Goal: Task Accomplishment & Management: Complete application form

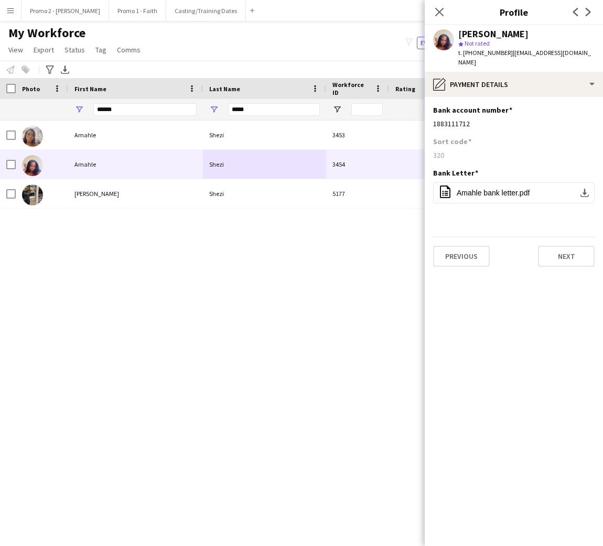
click at [130, 110] on input "******" at bounding box center [144, 109] width 103 height 13
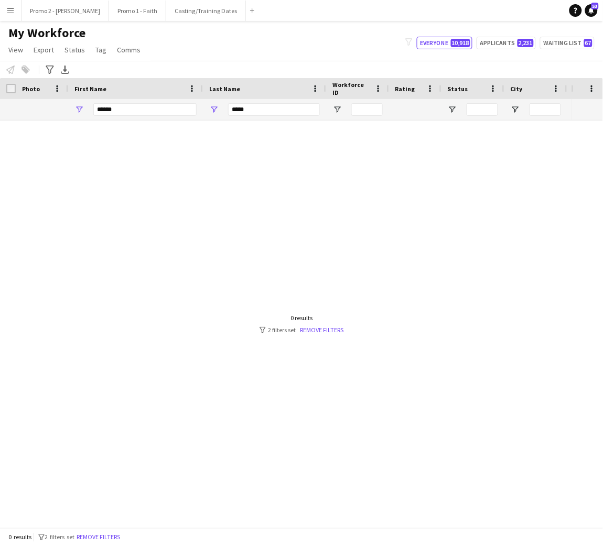
type input "******"
click at [239, 111] on input "*****" at bounding box center [274, 109] width 92 height 13
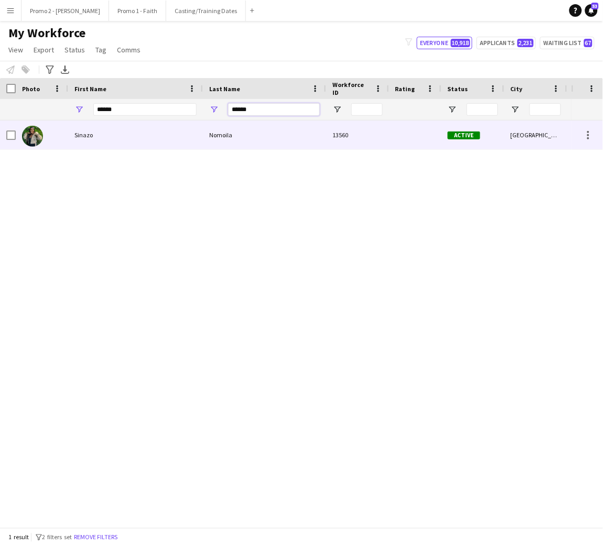
type input "******"
click at [278, 135] on div "Nomoila" at bounding box center [264, 135] width 123 height 29
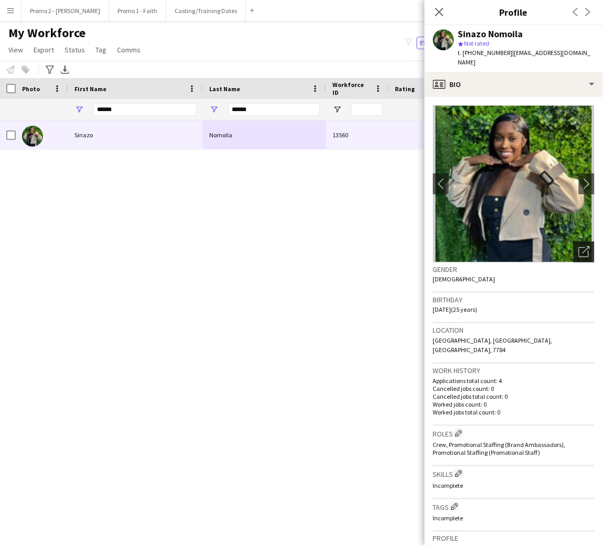
click at [579, 251] on icon "Open photos pop-in" at bounding box center [584, 251] width 11 height 11
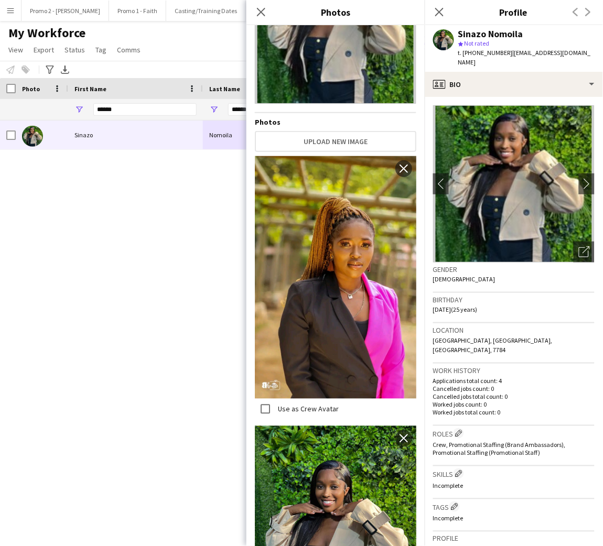
scroll to position [172, 0]
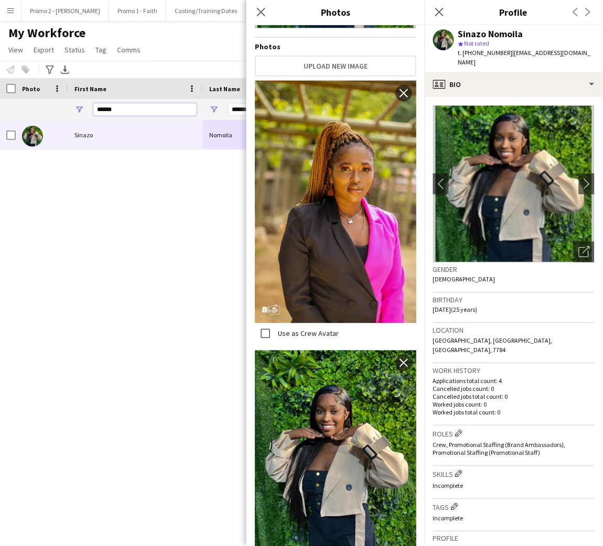
click at [146, 110] on input "******" at bounding box center [144, 109] width 103 height 13
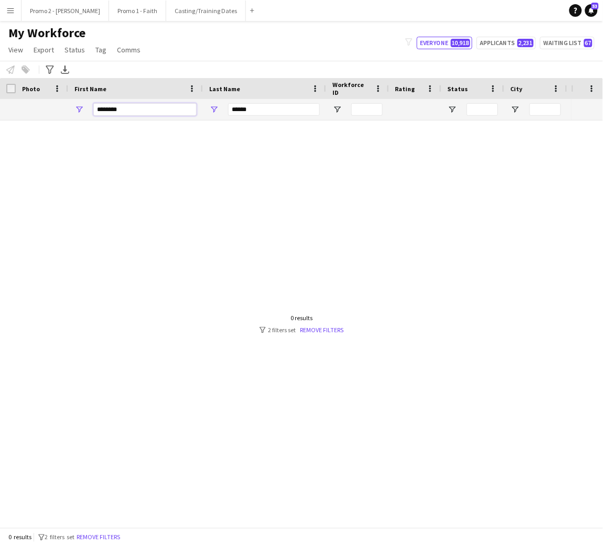
type input "********"
click at [268, 115] on input "******" at bounding box center [274, 109] width 92 height 13
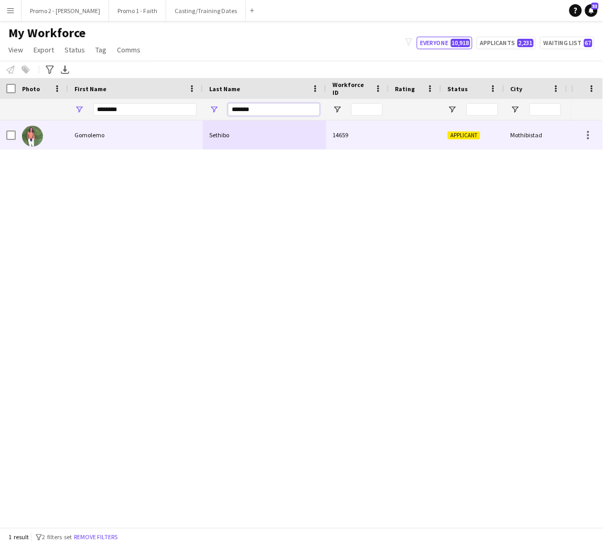
type input "*******"
click at [180, 127] on div "Gomolemo" at bounding box center [135, 135] width 135 height 29
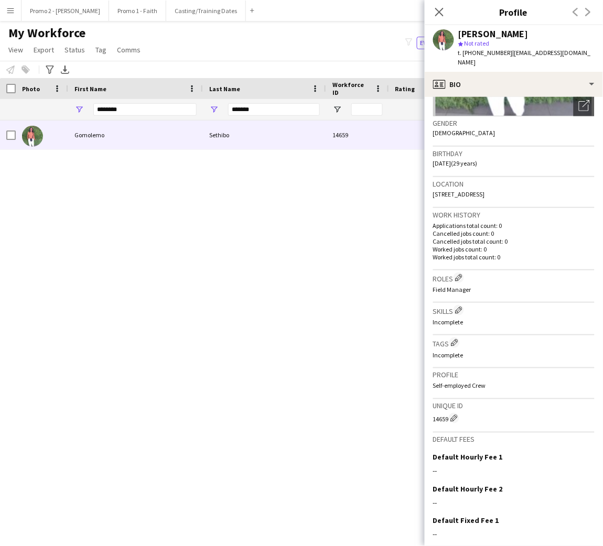
scroll to position [205, 0]
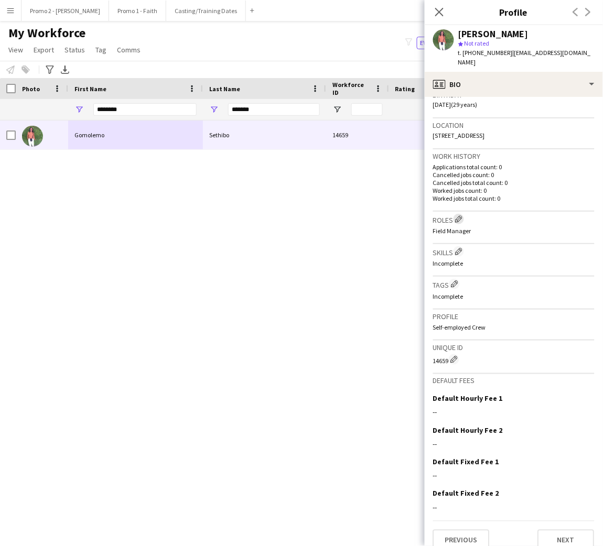
click at [460, 215] on app-icon "Edit crew company roles" at bounding box center [458, 218] width 7 height 7
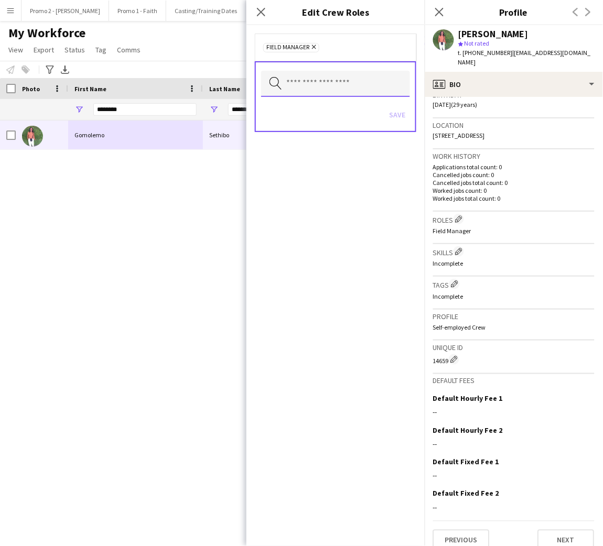
click at [337, 81] on input "text" at bounding box center [335, 84] width 149 height 26
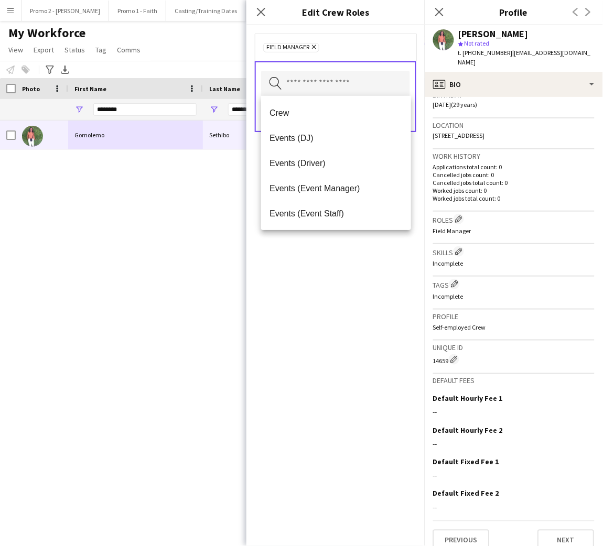
click at [310, 44] on icon "Remove" at bounding box center [312, 47] width 7 height 7
click at [353, 87] on input "text" at bounding box center [335, 83] width 149 height 26
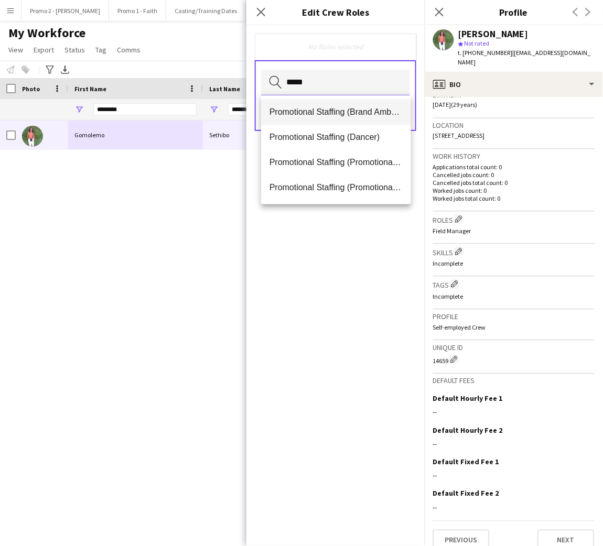
type input "*****"
click at [340, 108] on span "Promotional Staffing (Brand Ambassadors)" at bounding box center [336, 112] width 133 height 10
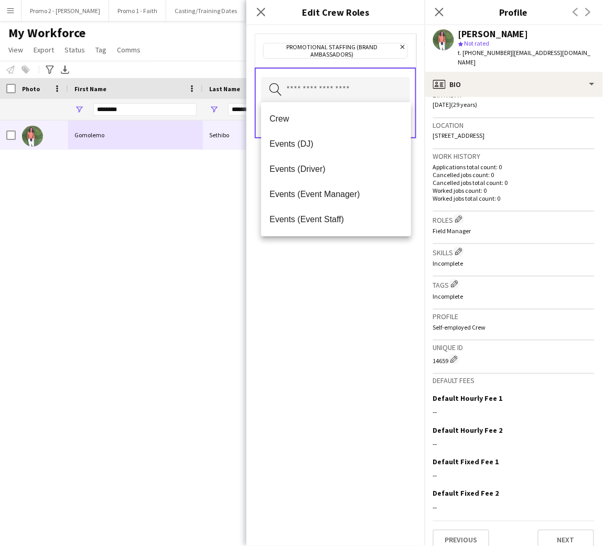
scroll to position [0, 0]
click at [261, 15] on icon "Close pop-in" at bounding box center [261, 12] width 10 height 10
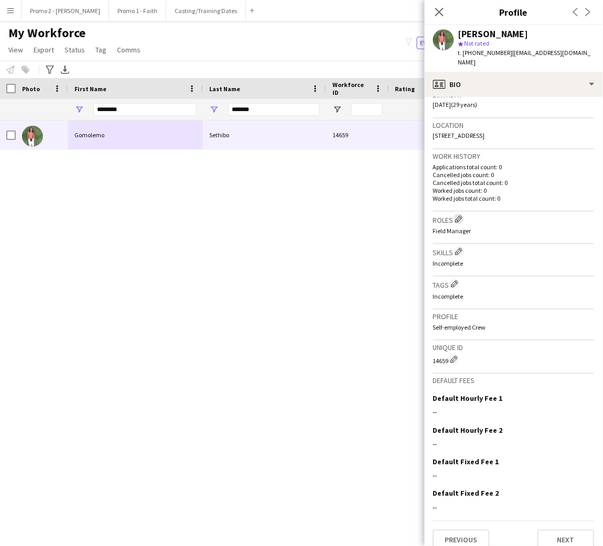
click at [461, 215] on app-icon "Edit crew company roles" at bounding box center [458, 218] width 7 height 7
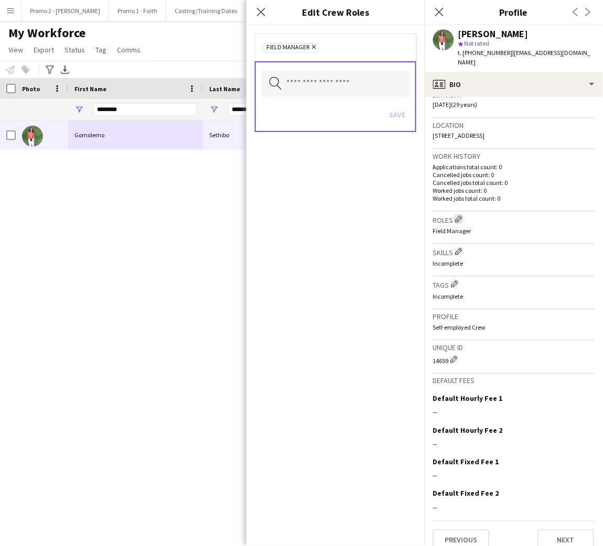
click at [461, 215] on app-icon "Edit crew company roles" at bounding box center [458, 218] width 7 height 7
click at [312, 44] on icon "Remove" at bounding box center [312, 47] width 7 height 7
click at [330, 74] on input "text" at bounding box center [335, 83] width 149 height 26
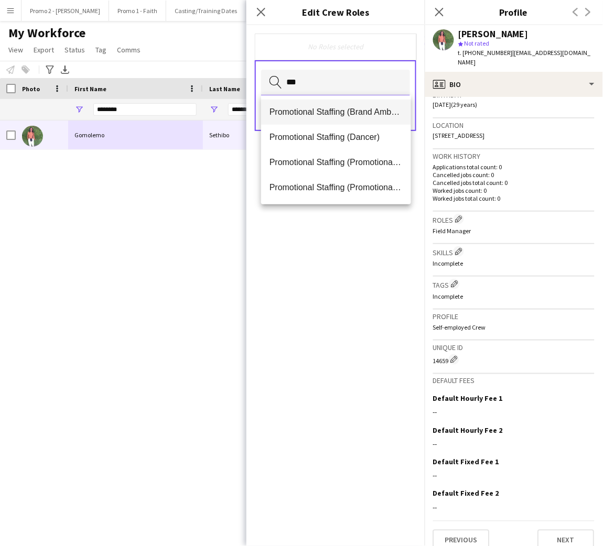
type input "***"
click at [346, 112] on span "Promotional Staffing (Brand Ambassadors)" at bounding box center [336, 112] width 133 height 10
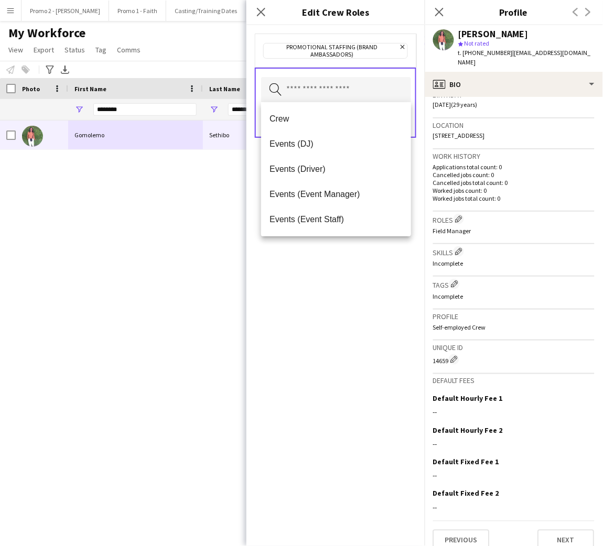
click at [405, 62] on div "Promotional Staffing (Brand Ambassadors) Remove" at bounding box center [335, 51] width 161 height 34
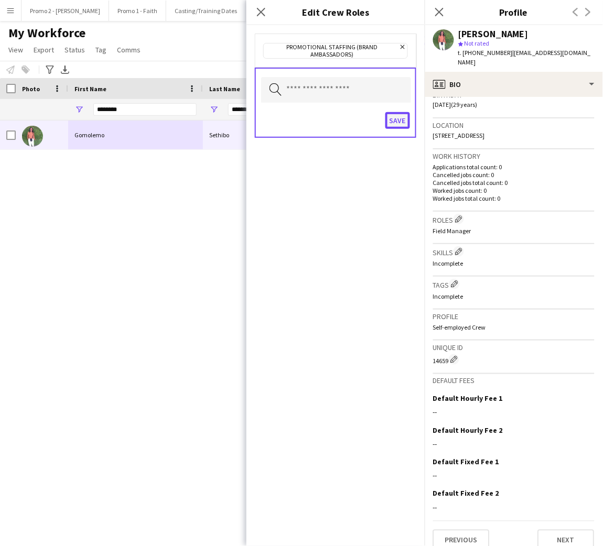
click at [399, 114] on button "Save" at bounding box center [397, 120] width 25 height 17
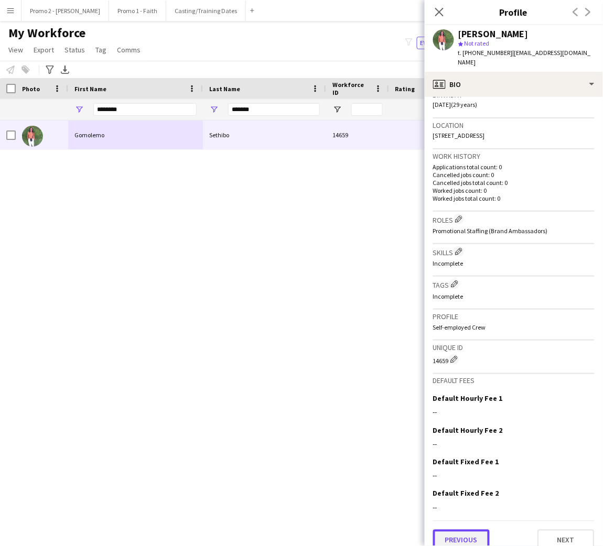
click at [468, 530] on button "Previous" at bounding box center [461, 540] width 57 height 21
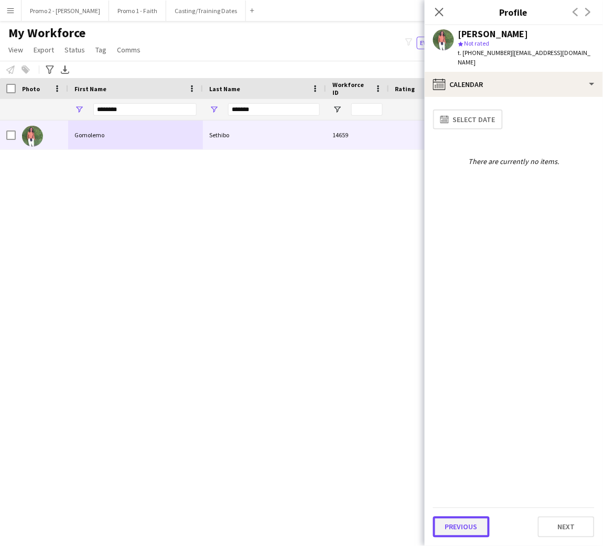
click at [452, 526] on button "Previous" at bounding box center [461, 527] width 57 height 21
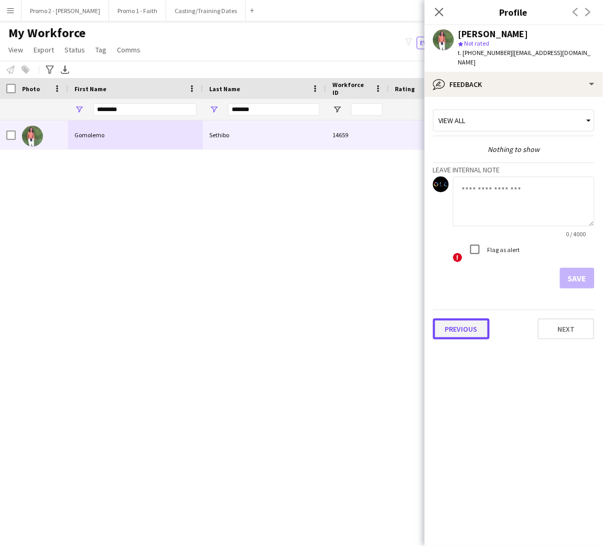
click at [456, 319] on button "Previous" at bounding box center [461, 329] width 57 height 21
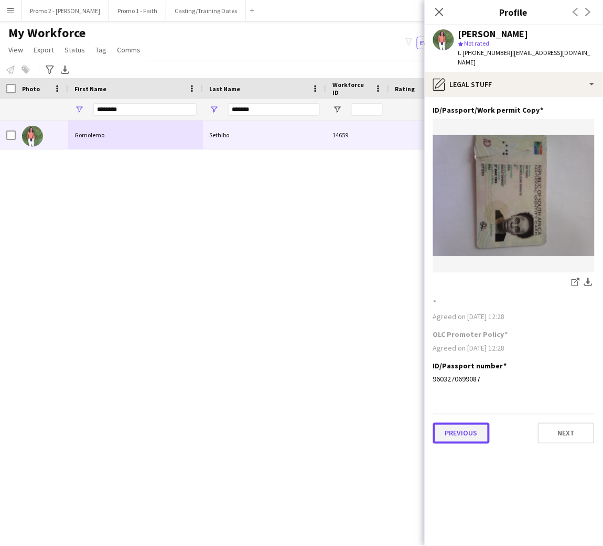
click at [461, 424] on button "Previous" at bounding box center [461, 433] width 57 height 21
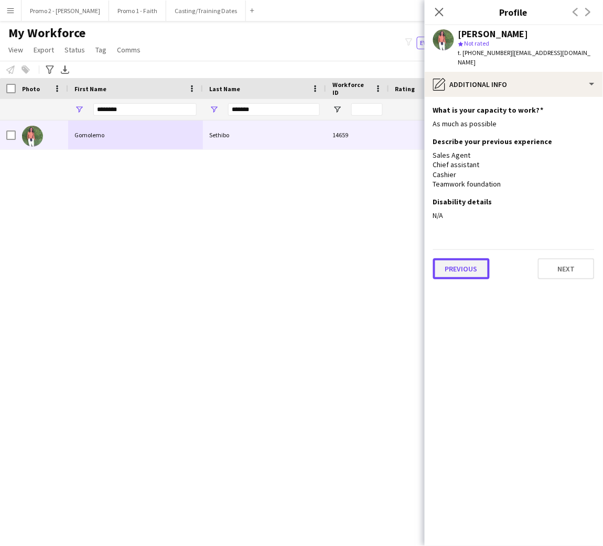
click at [455, 262] on button "Previous" at bounding box center [461, 268] width 57 height 21
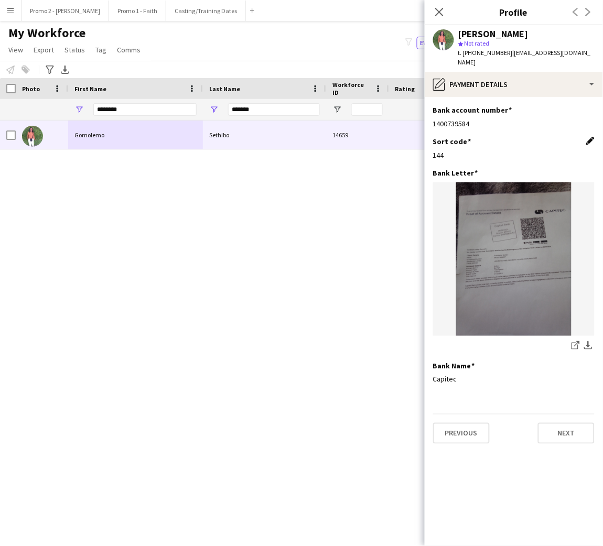
click at [592, 137] on app-icon "Edit this field" at bounding box center [590, 141] width 8 height 8
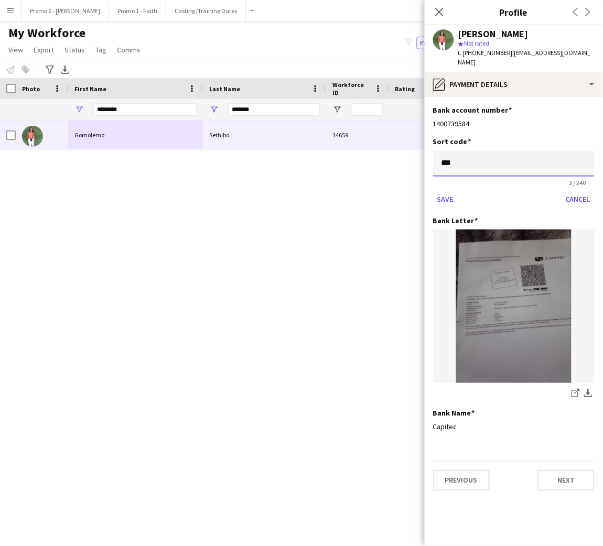
drag, startPoint x: 486, startPoint y: 159, endPoint x: 413, endPoint y: 160, distance: 72.9
click at [423, 159] on body "Menu Boards Boards Boards All jobs Status Workforce Workforce My Workforce Recr…" at bounding box center [301, 273] width 603 height 546
type input "******"
click at [445, 191] on button "Save" at bounding box center [445, 199] width 25 height 17
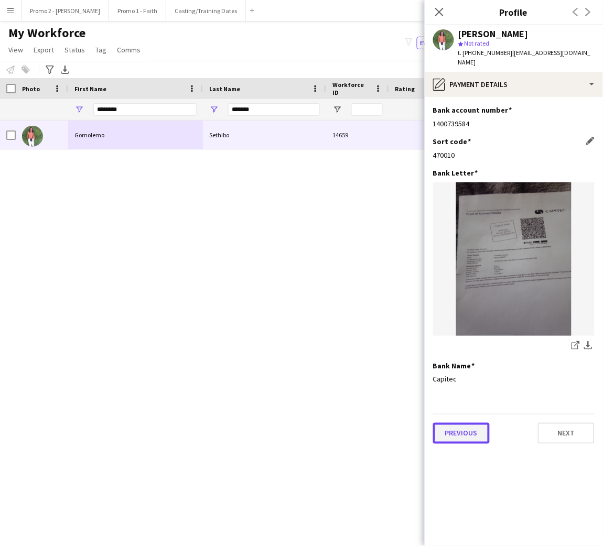
click at [474, 425] on button "Previous" at bounding box center [461, 433] width 57 height 21
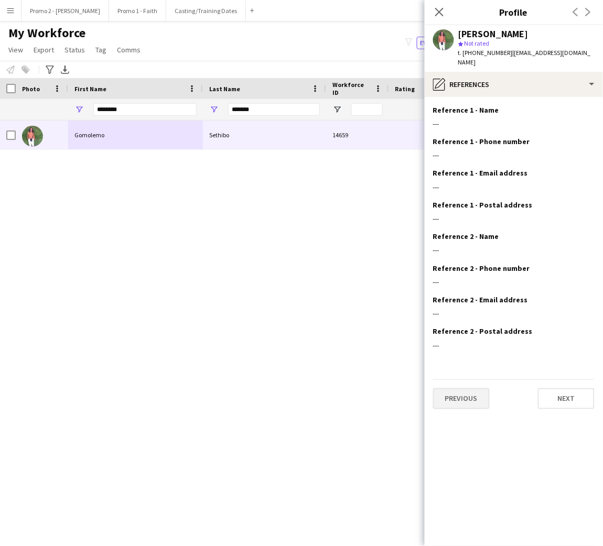
click at [474, 425] on app-section-data-types "Reference 1 - Name Edit this field --- Reference 1 - Phone number Edit this fie…" at bounding box center [514, 321] width 178 height 449
click at [463, 389] on button "Previous" at bounding box center [461, 399] width 57 height 21
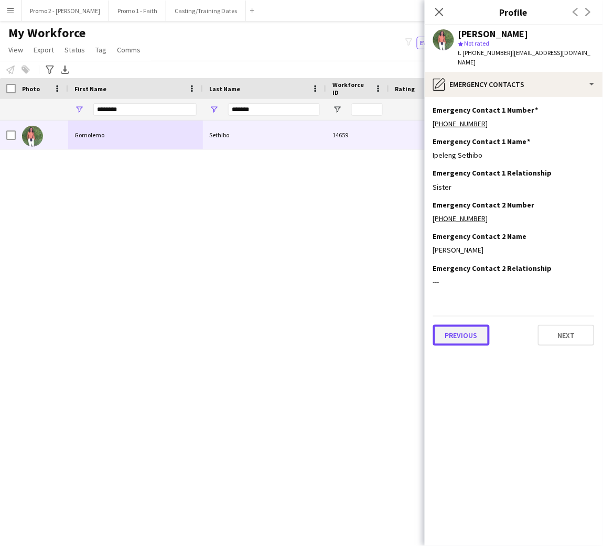
click at [470, 327] on button "Previous" at bounding box center [461, 335] width 57 height 21
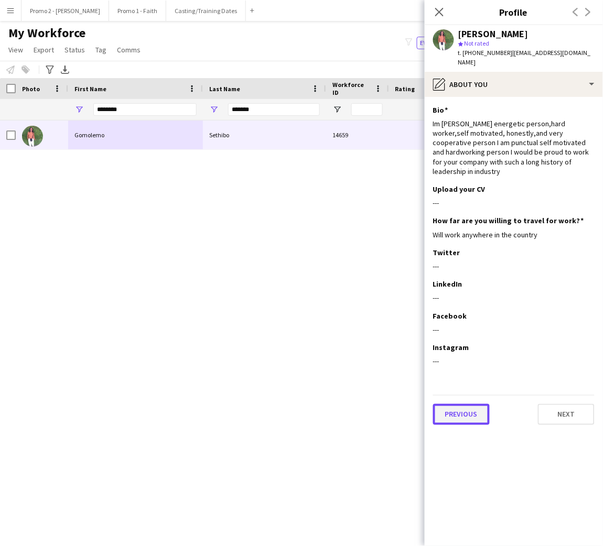
click at [459, 404] on button "Previous" at bounding box center [461, 414] width 57 height 21
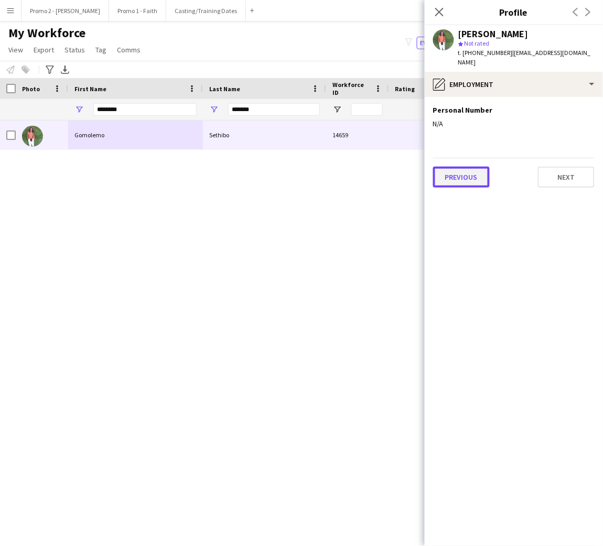
click at [456, 168] on button "Previous" at bounding box center [461, 177] width 57 height 21
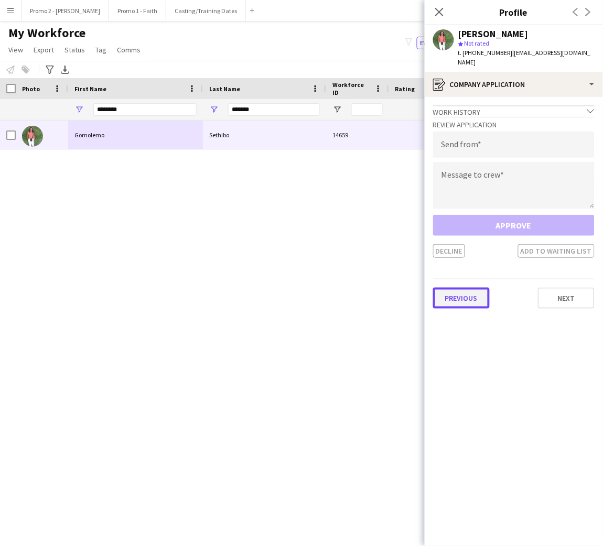
click at [464, 289] on button "Previous" at bounding box center [461, 298] width 57 height 21
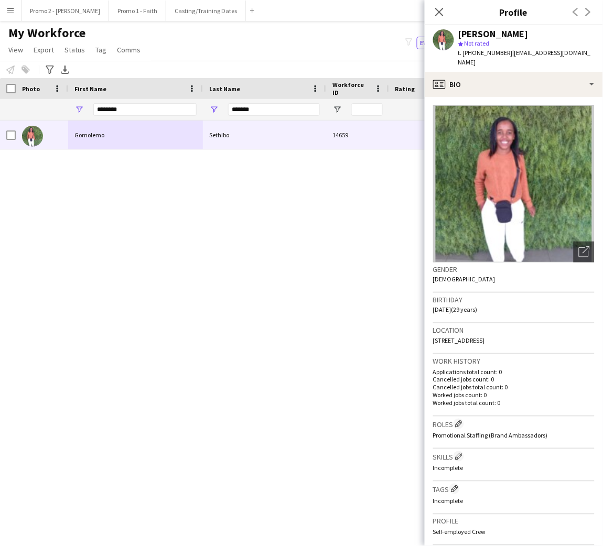
scroll to position [205, 0]
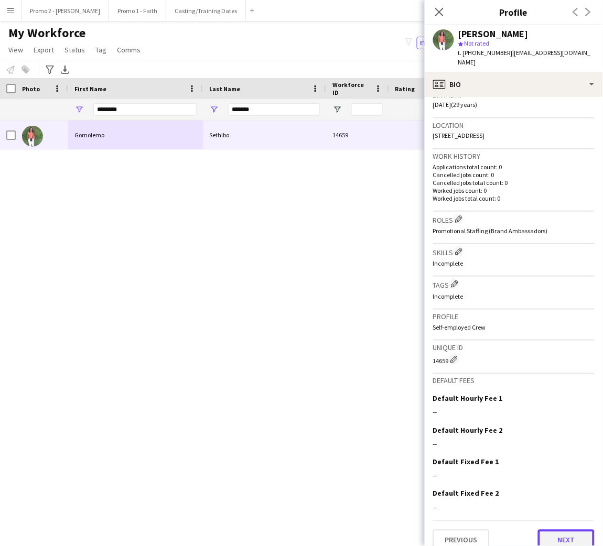
click at [561, 530] on button "Next" at bounding box center [566, 540] width 57 height 21
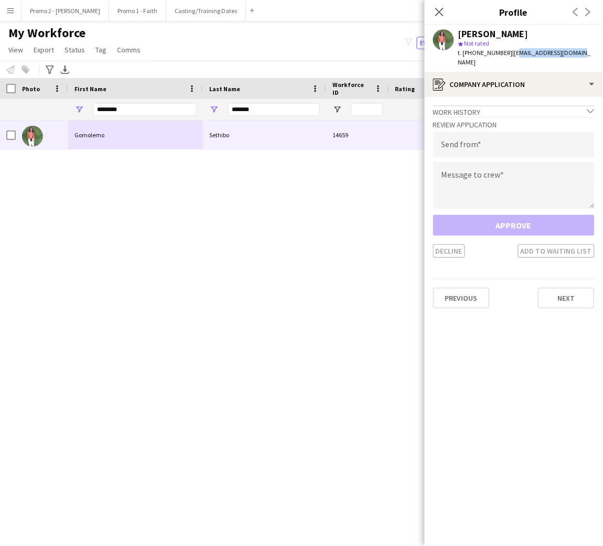
drag, startPoint x: 573, startPoint y: 55, endPoint x: 507, endPoint y: 59, distance: 66.2
click at [507, 59] on div "[PERSON_NAME] star Not rated t. [PHONE_NUMBER] | [EMAIL_ADDRESS][DOMAIN_NAME]" at bounding box center [514, 48] width 178 height 47
type input "**********"
click at [498, 215] on div "Approve Decline Add to waiting list" at bounding box center [513, 236] width 161 height 43
drag, startPoint x: 476, startPoint y: 165, endPoint x: 446, endPoint y: 6, distance: 161.7
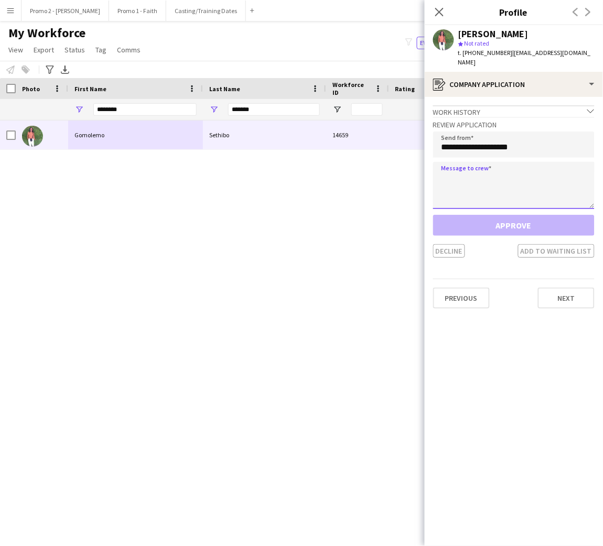
click at [476, 166] on textarea at bounding box center [513, 185] width 161 height 47
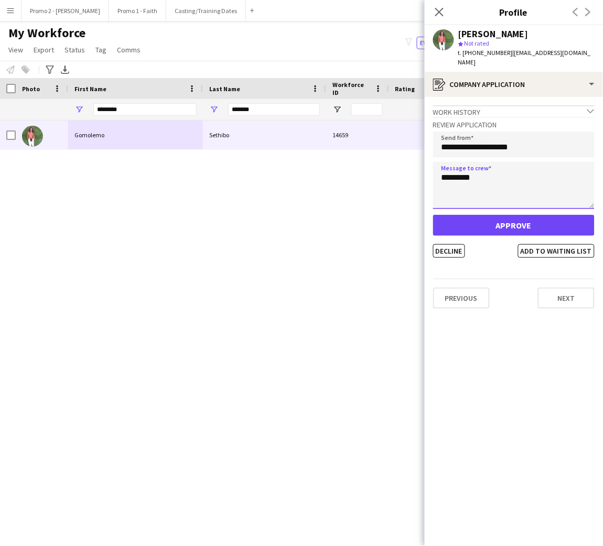
type textarea "*********"
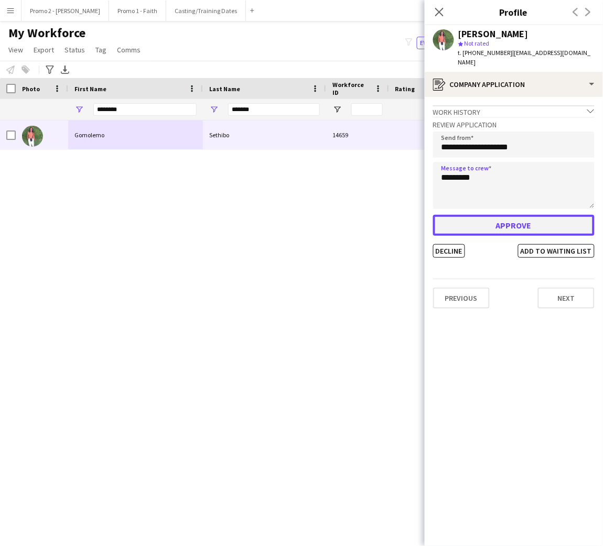
click at [487, 215] on button "Approve" at bounding box center [513, 225] width 161 height 21
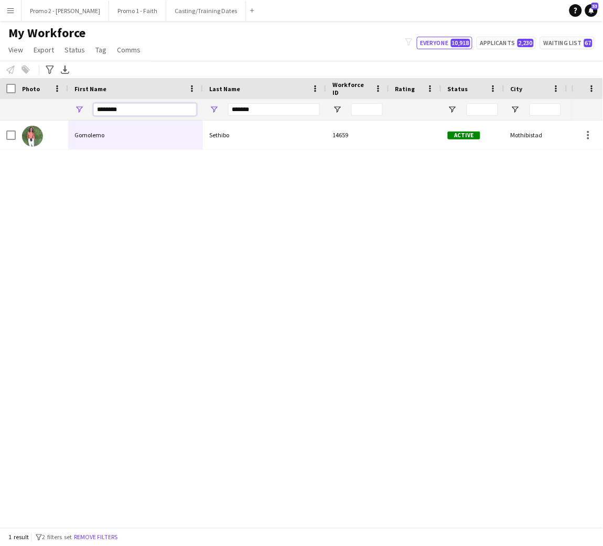
click at [158, 115] on input "********" at bounding box center [144, 109] width 103 height 13
click at [275, 104] on input "*******" at bounding box center [274, 109] width 92 height 13
click at [275, 105] on input "*******" at bounding box center [274, 109] width 92 height 13
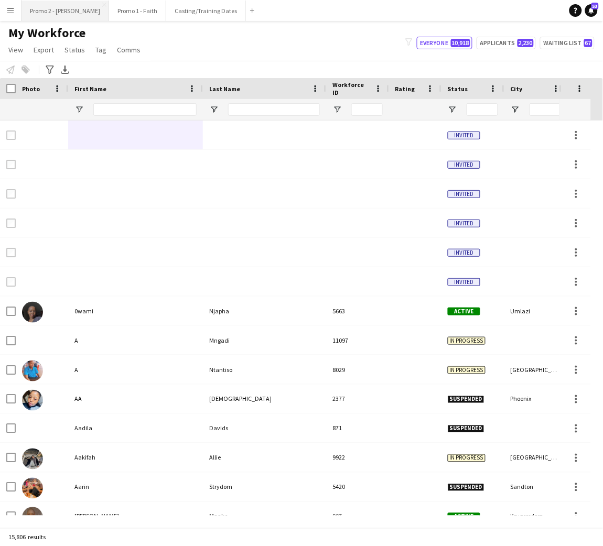
click at [49, 11] on button "Promo 2 - [PERSON_NAME]" at bounding box center [65, 11] width 88 height 20
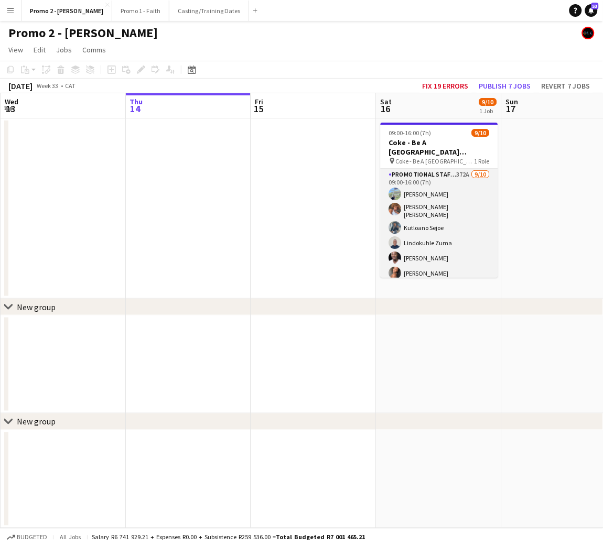
click at [438, 235] on app-card-role "Promotional Staffing (Brand Ambassadors) 372A [DATE] 09:00-16:00 (7h) [PERSON_N…" at bounding box center [439, 257] width 117 height 176
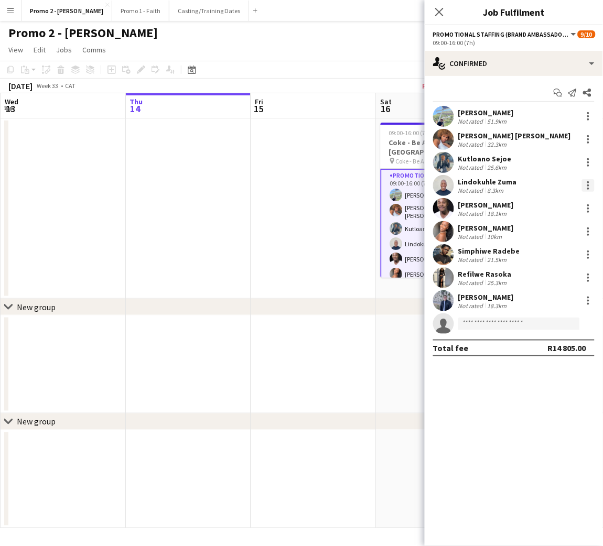
click at [588, 187] on div at bounding box center [588, 185] width 13 height 13
click at [548, 307] on span "Remove" at bounding box center [537, 305] width 31 height 9
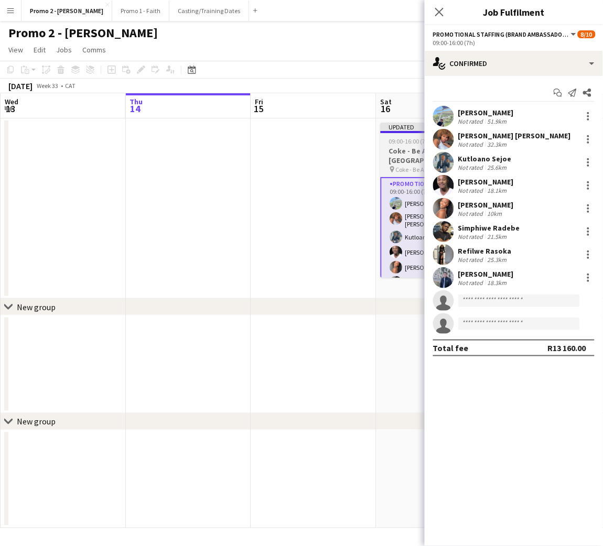
click at [395, 137] on span "09:00-16:00 (7h)" at bounding box center [410, 141] width 42 height 8
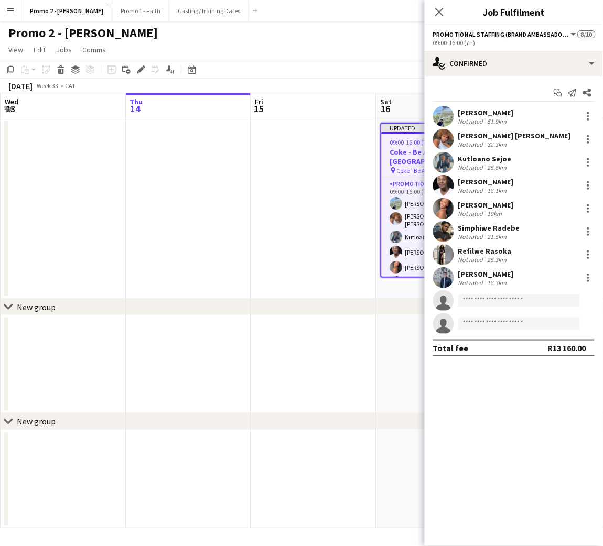
click at [402, 147] on h3 "Coke - Be A [GEOGRAPHIC_DATA] ([GEOGRAPHIC_DATA])" at bounding box center [439, 156] width 115 height 19
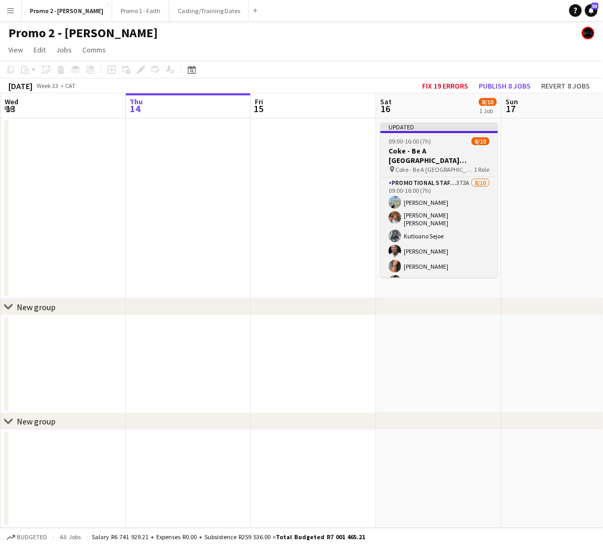
click at [402, 147] on h3 "Coke - Be A [GEOGRAPHIC_DATA] ([GEOGRAPHIC_DATA])" at bounding box center [439, 155] width 117 height 19
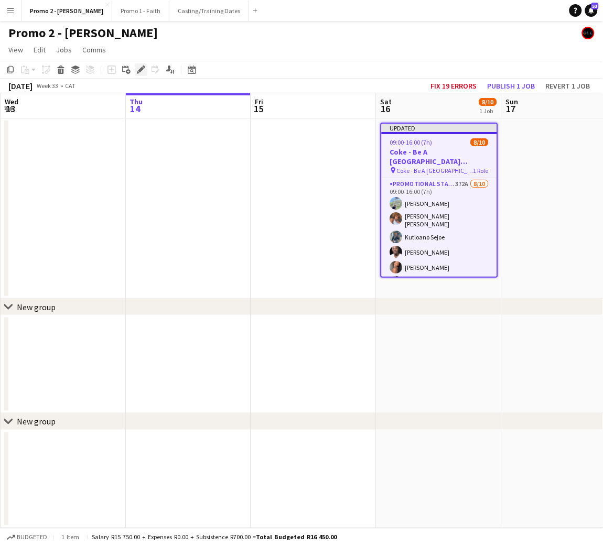
click at [137, 69] on icon "Edit" at bounding box center [141, 70] width 8 height 8
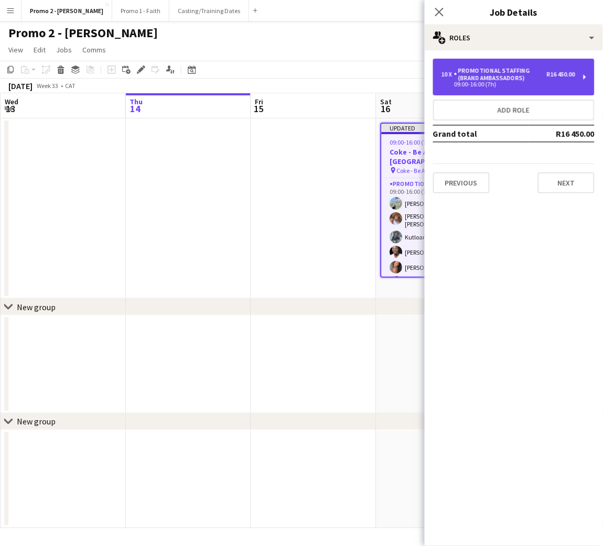
click at [483, 76] on div "Promotional Staffing (Brand Ambassadors)" at bounding box center [500, 74] width 93 height 15
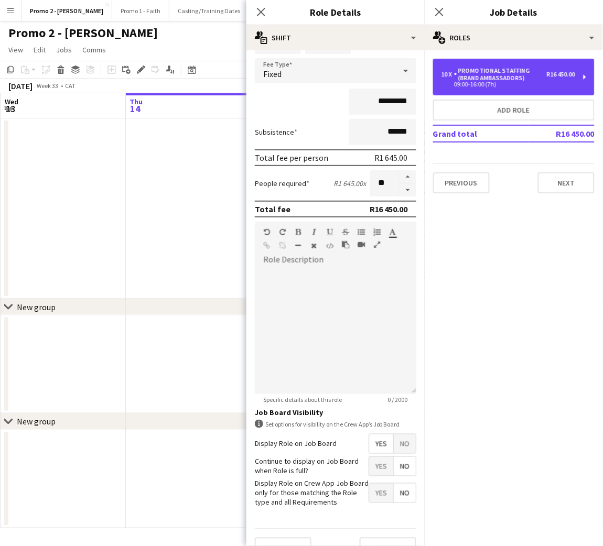
scroll to position [102, 0]
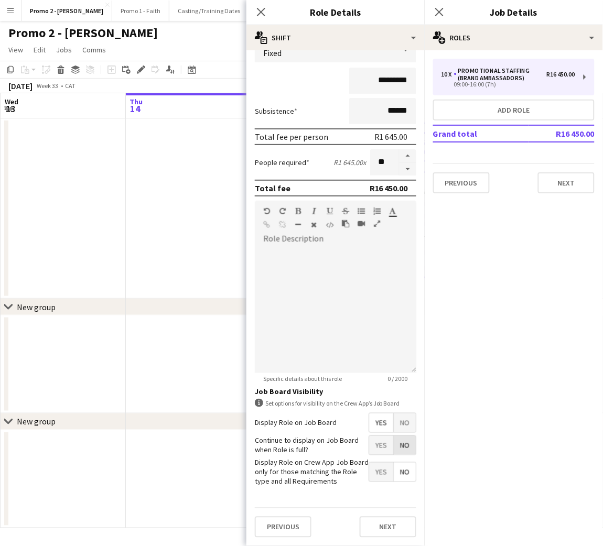
click at [394, 439] on span "No" at bounding box center [405, 445] width 22 height 19
click at [394, 436] on span "No" at bounding box center [405, 445] width 22 height 19
click at [373, 437] on span "Yes" at bounding box center [381, 445] width 24 height 19
click at [399, 441] on span "No" at bounding box center [405, 445] width 22 height 19
click at [394, 473] on span "No" at bounding box center [405, 472] width 22 height 19
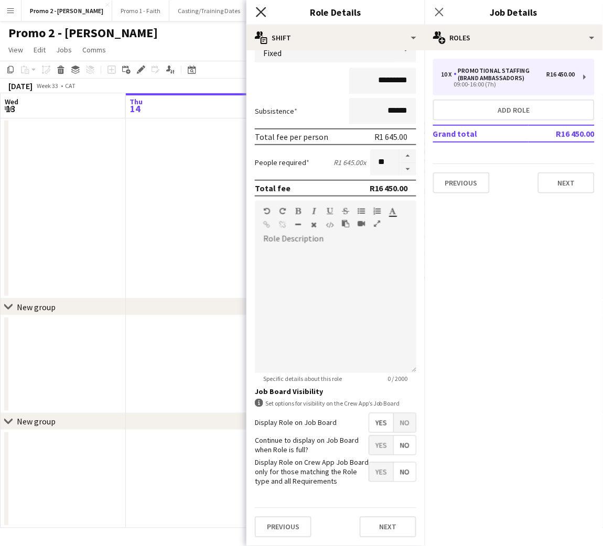
click at [262, 15] on icon "Close pop-in" at bounding box center [261, 12] width 10 height 10
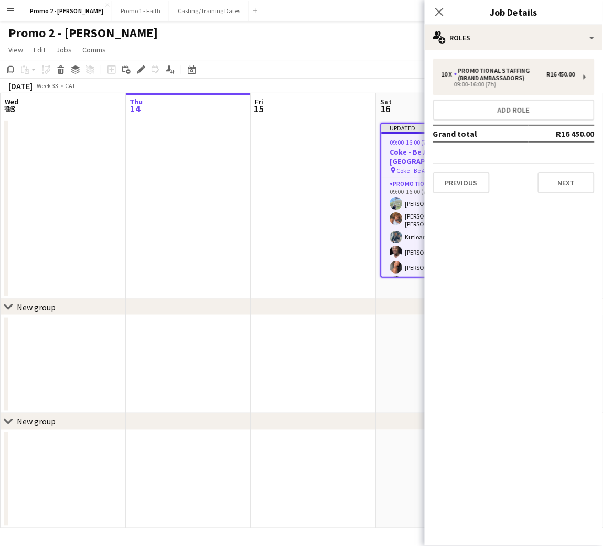
click at [11, 8] on app-icon "Menu" at bounding box center [10, 10] width 8 height 8
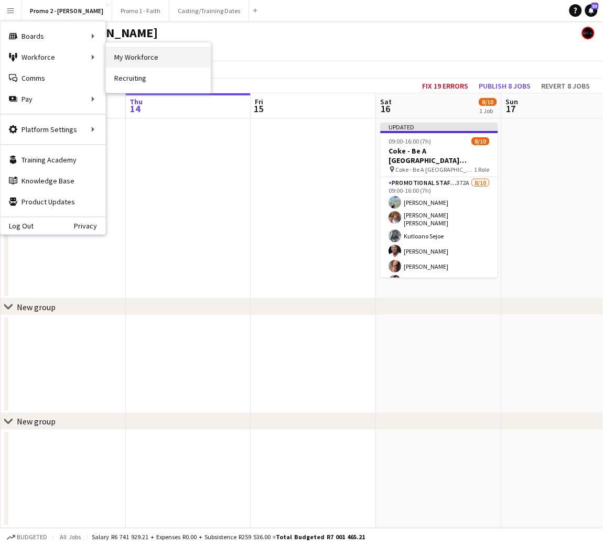
click at [137, 58] on link "My Workforce" at bounding box center [158, 57] width 105 height 21
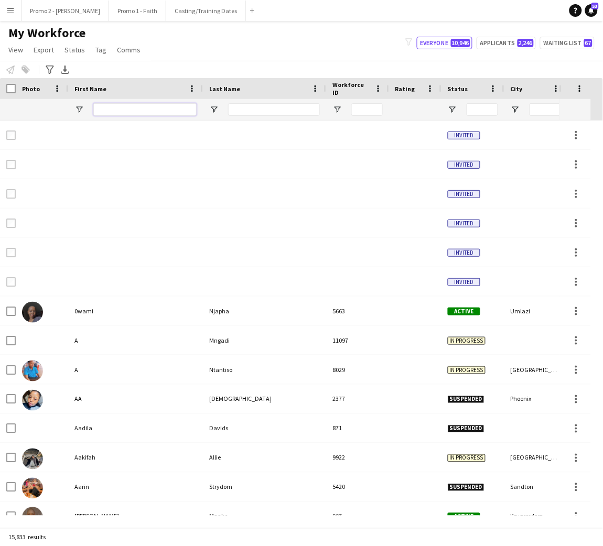
click at [118, 110] on input "First Name Filter Input" at bounding box center [144, 109] width 103 height 13
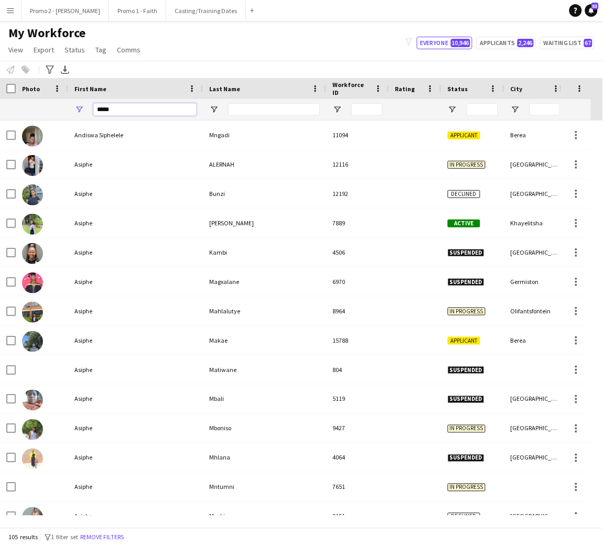
type input "*****"
click at [239, 113] on input "Last Name Filter Input" at bounding box center [274, 109] width 92 height 13
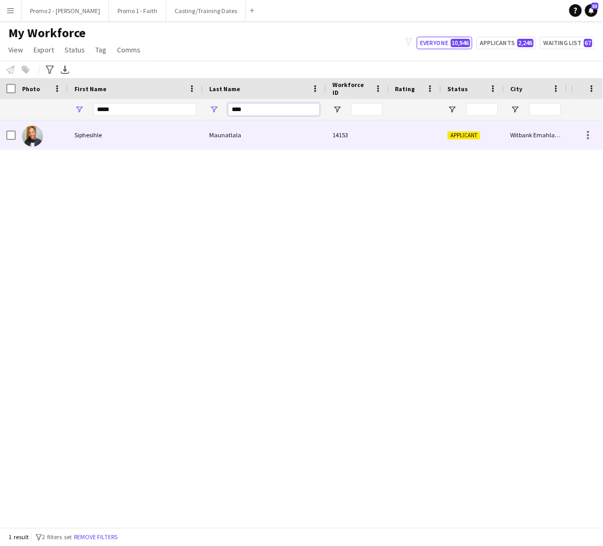
type input "****"
click at [186, 138] on div "Siphesihle" at bounding box center [135, 135] width 135 height 29
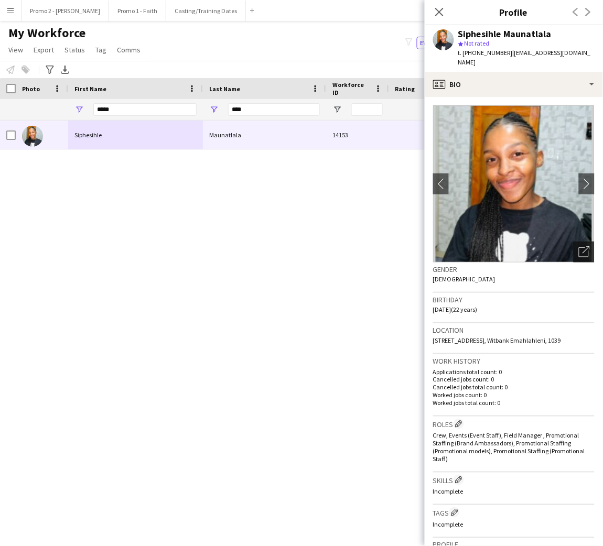
click at [579, 246] on icon "Open photos pop-in" at bounding box center [584, 251] width 11 height 11
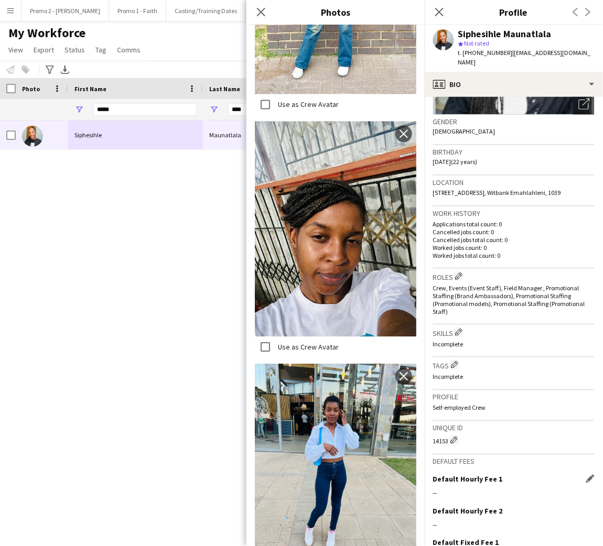
scroll to position [238, 0]
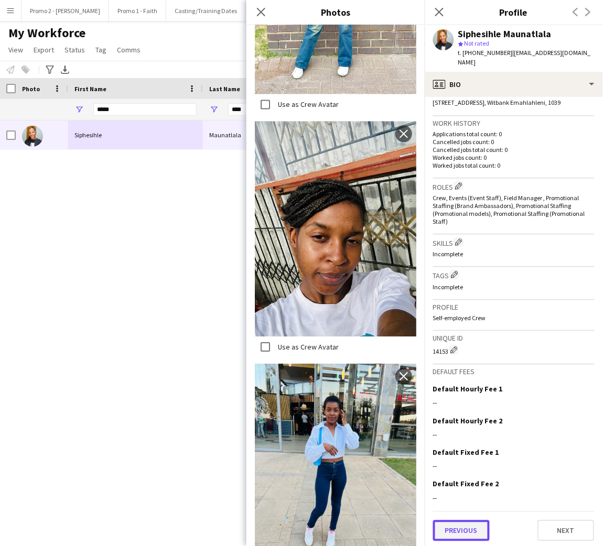
click at [465, 527] on button "Previous" at bounding box center [461, 531] width 57 height 21
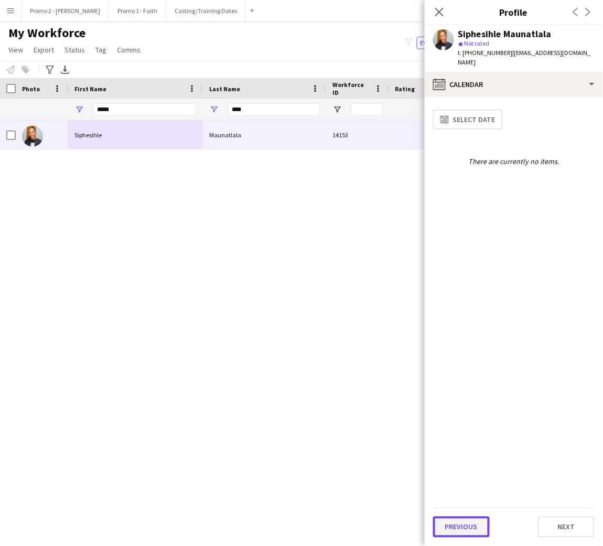
click at [465, 527] on button "Previous" at bounding box center [461, 527] width 57 height 21
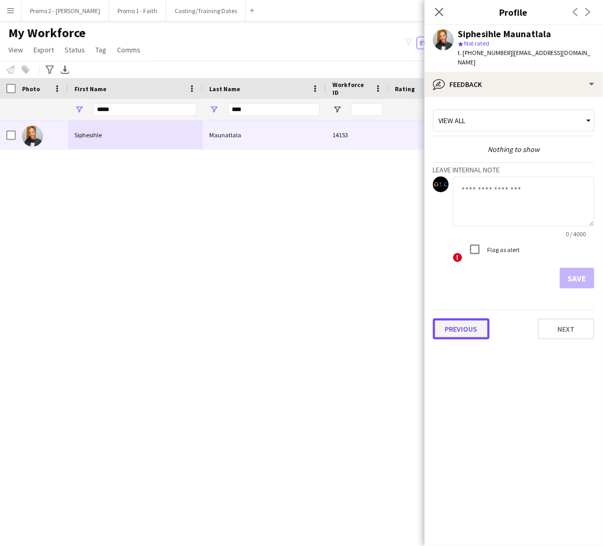
click at [460, 322] on button "Previous" at bounding box center [461, 329] width 57 height 21
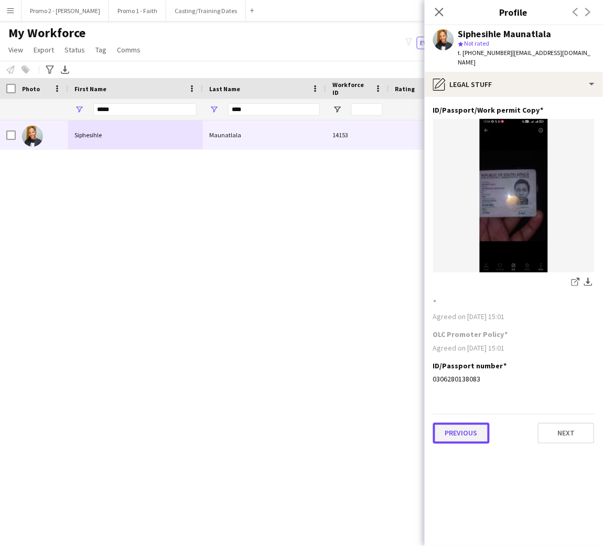
click at [460, 423] on button "Previous" at bounding box center [461, 433] width 57 height 21
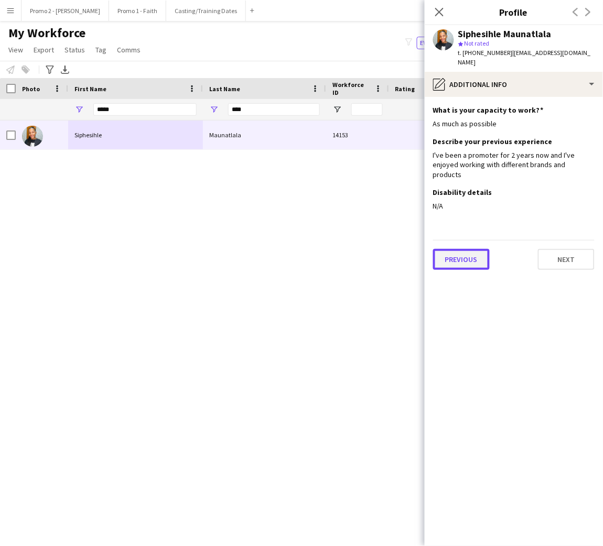
click at [456, 249] on button "Previous" at bounding box center [461, 259] width 57 height 21
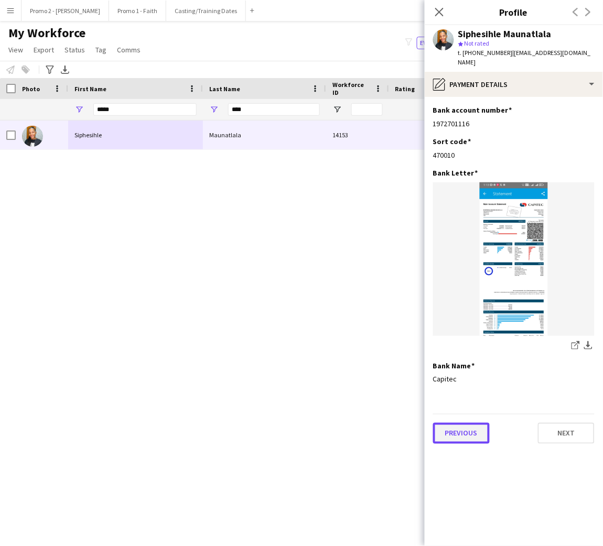
click at [466, 427] on button "Previous" at bounding box center [461, 433] width 57 height 21
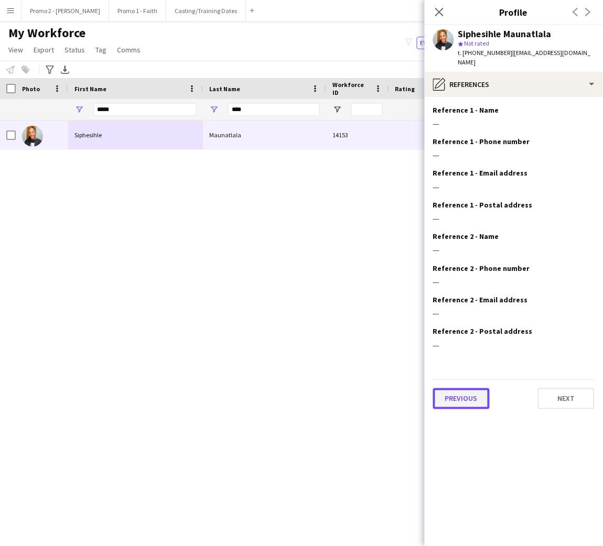
click at [460, 394] on button "Previous" at bounding box center [461, 399] width 57 height 21
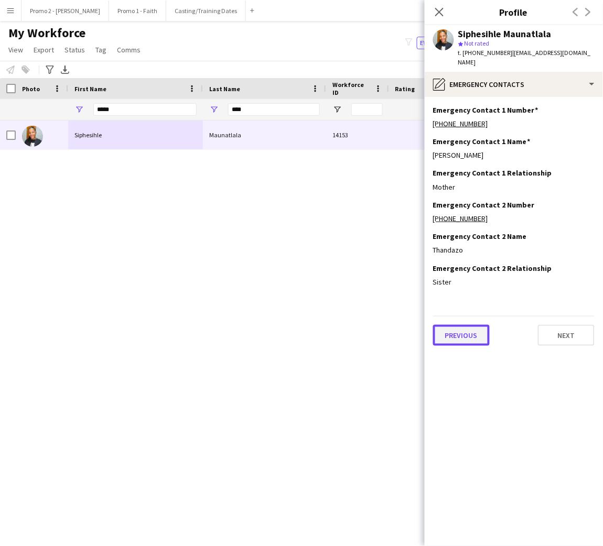
click at [457, 332] on button "Previous" at bounding box center [461, 335] width 57 height 21
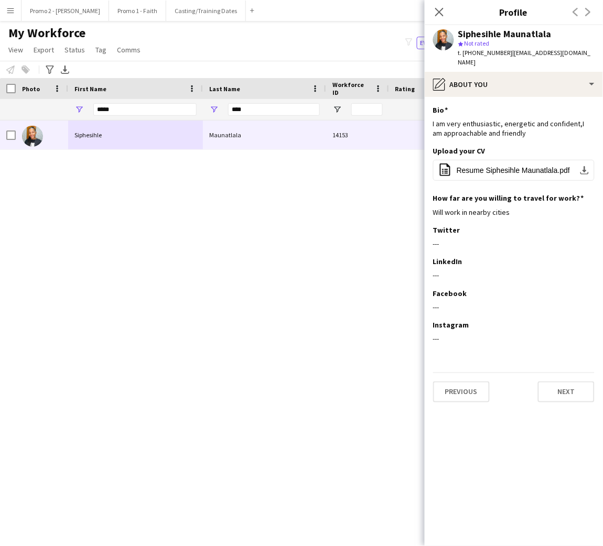
click at [469, 373] on div "Previous Next" at bounding box center [513, 388] width 161 height 30
click at [482, 383] on button "Previous" at bounding box center [461, 392] width 57 height 21
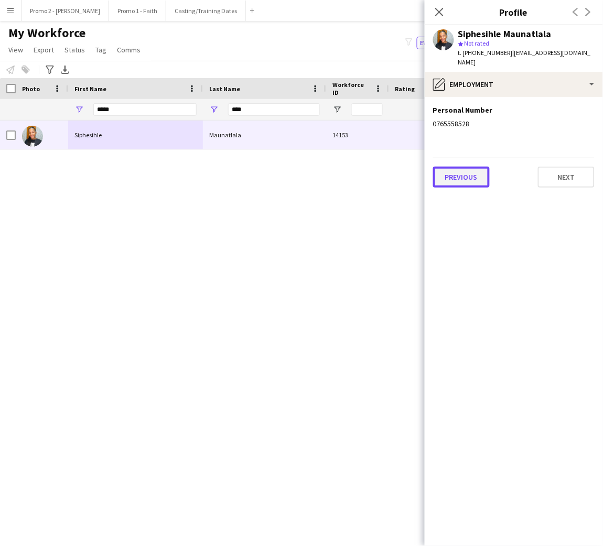
click at [473, 167] on button "Previous" at bounding box center [461, 177] width 57 height 21
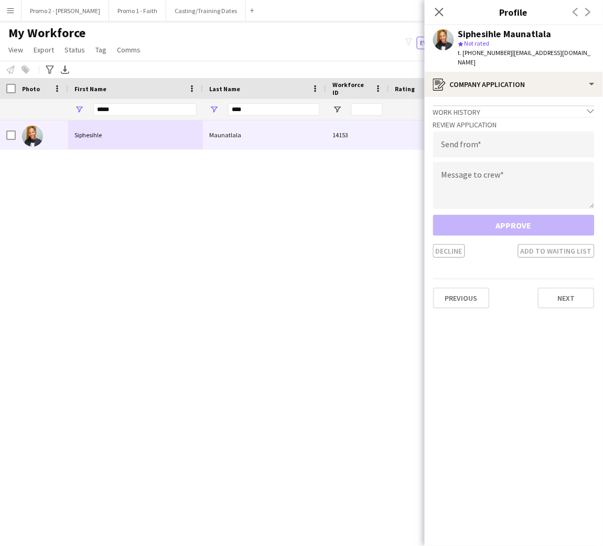
drag, startPoint x: 594, startPoint y: 50, endPoint x: 505, endPoint y: 53, distance: 88.1
click at [505, 53] on span "| [EMAIL_ADDRESS][DOMAIN_NAME]" at bounding box center [524, 57] width 133 height 17
type input "**********"
click at [501, 176] on textarea at bounding box center [513, 185] width 161 height 47
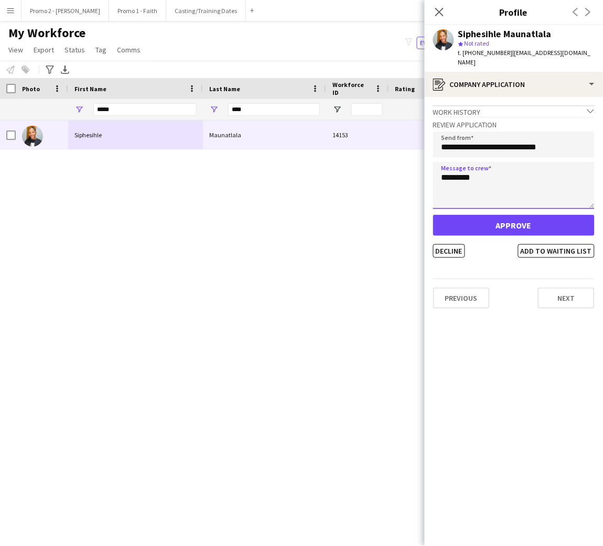
type textarea "*********"
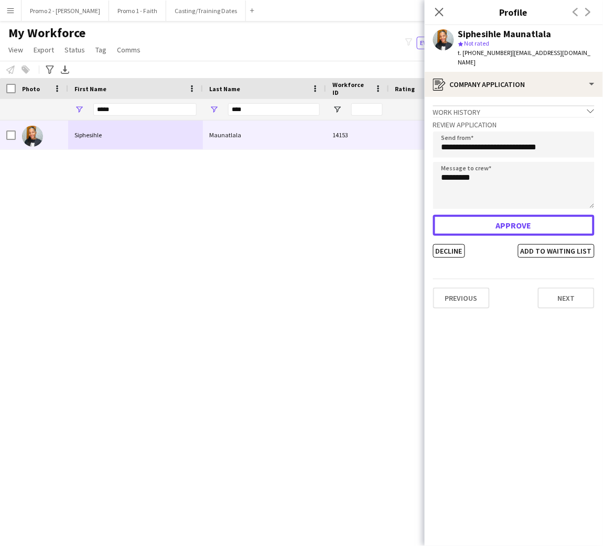
click at [505, 215] on button "Approve" at bounding box center [513, 225] width 161 height 21
